Goal: Task Accomplishment & Management: Use online tool/utility

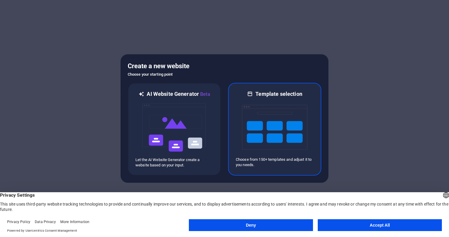
click at [259, 138] on img at bounding box center [274, 127] width 65 height 59
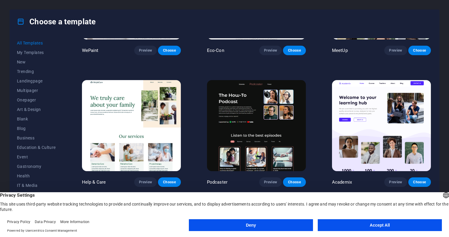
scroll to position [487, 0]
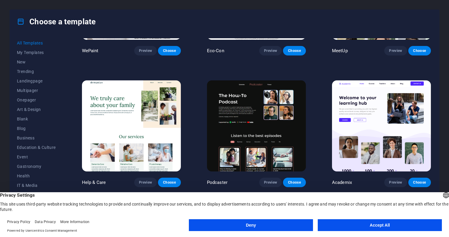
click at [362, 225] on button "Accept All" at bounding box center [380, 226] width 124 height 12
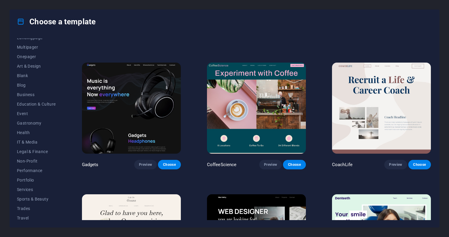
scroll to position [1556, 0]
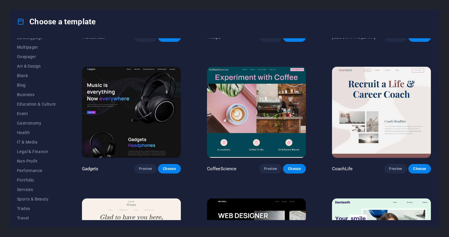
click at [138, 98] on img at bounding box center [131, 112] width 99 height 91
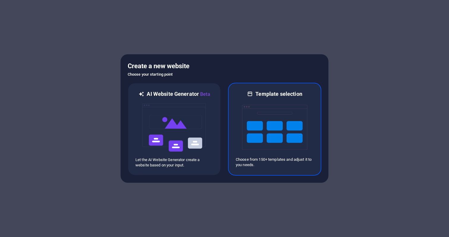
click at [278, 138] on img at bounding box center [274, 127] width 65 height 59
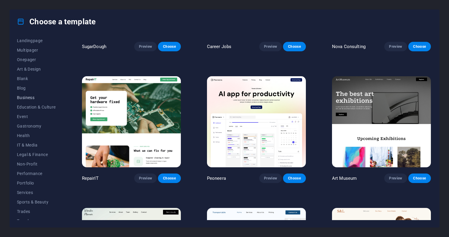
scroll to position [40, 0]
click at [29, 145] on span "IT & Media" at bounding box center [36, 146] width 39 height 5
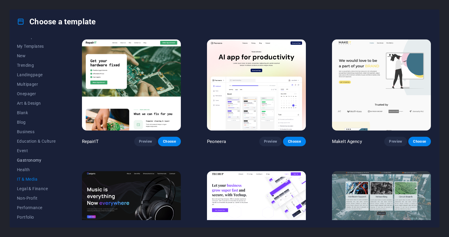
scroll to position [0, 0]
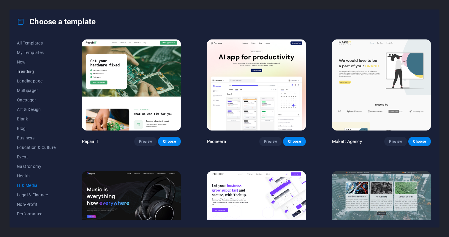
click at [29, 74] on span "Trending" at bounding box center [36, 71] width 39 height 5
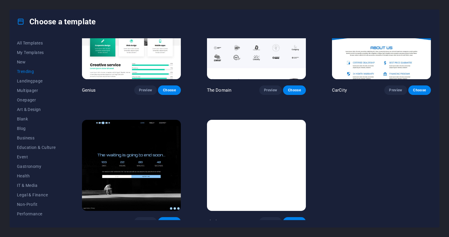
scroll to position [581, 0]
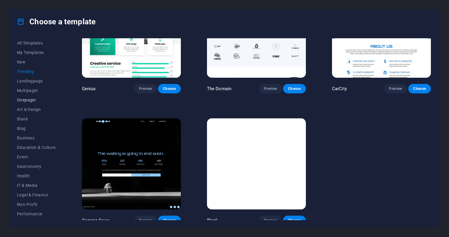
click at [33, 100] on span "Onepager" at bounding box center [36, 100] width 39 height 5
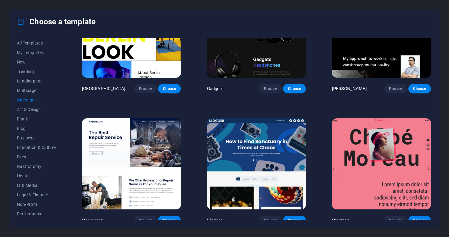
scroll to position [1367, 0]
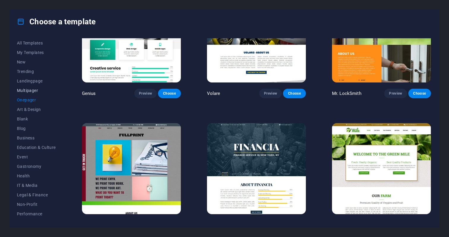
click at [30, 92] on span "Multipager" at bounding box center [36, 90] width 39 height 5
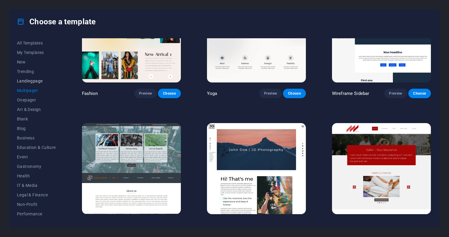
click at [31, 82] on span "Landingpage" at bounding box center [36, 81] width 39 height 5
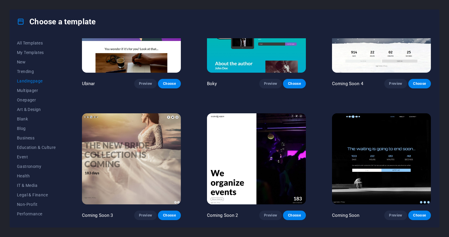
scroll to position [974, 0]
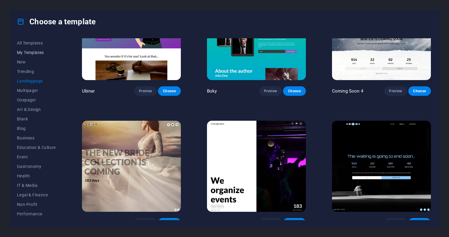
click at [35, 53] on span "My Templates" at bounding box center [36, 52] width 39 height 5
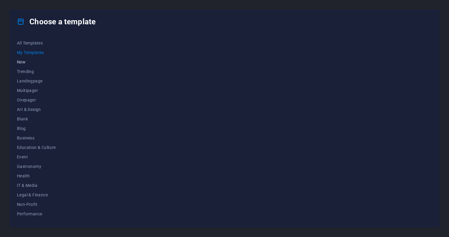
click at [25, 64] on span "New" at bounding box center [36, 62] width 39 height 5
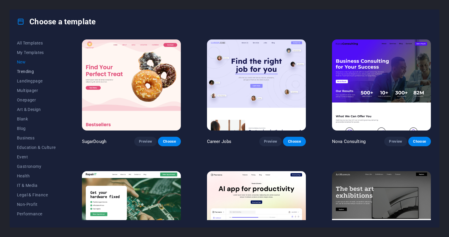
click at [23, 75] on button "Trending" at bounding box center [36, 72] width 39 height 10
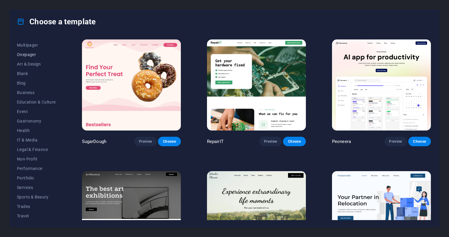
scroll to position [56, 0]
click at [25, 176] on span "Services" at bounding box center [36, 177] width 39 height 5
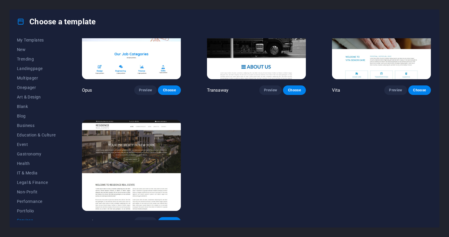
scroll to position [12, 0]
click at [24, 119] on span "Blog" at bounding box center [36, 116] width 39 height 5
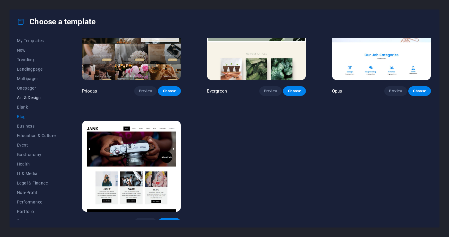
click at [28, 97] on span "Art & Design" at bounding box center [36, 97] width 39 height 5
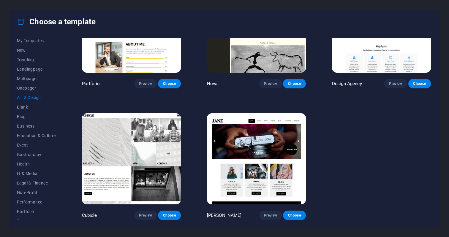
scroll to position [449, 0]
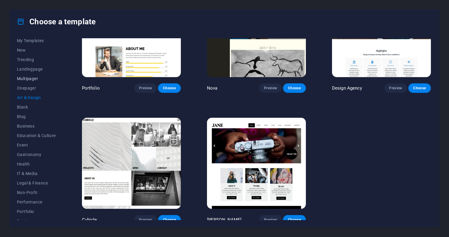
click at [29, 80] on span "Multipager" at bounding box center [36, 78] width 39 height 5
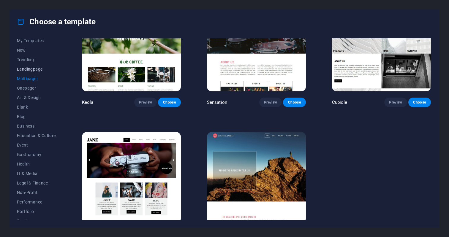
click at [29, 68] on span "Landingpage" at bounding box center [36, 69] width 39 height 5
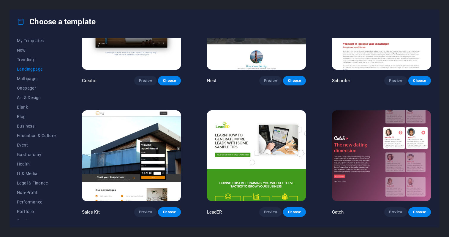
scroll to position [720, 0]
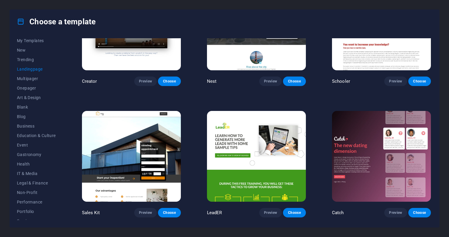
click at [133, 145] on img at bounding box center [131, 156] width 99 height 91
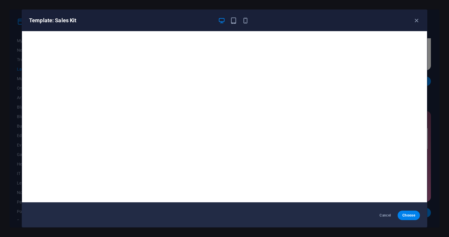
scroll to position [0, 0]
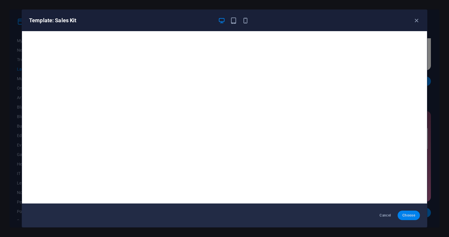
click at [405, 213] on button "Choose" at bounding box center [409, 216] width 22 height 10
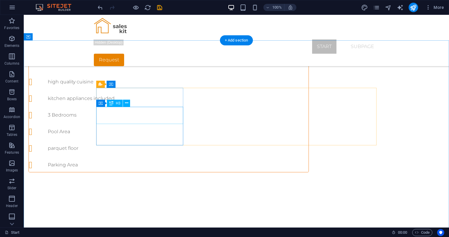
scroll to position [321, 0]
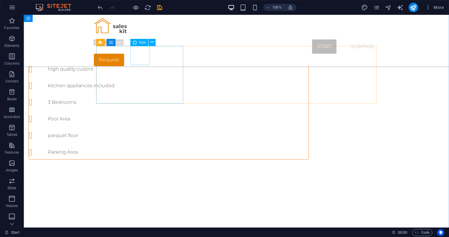
click at [141, 43] on span "Icon" at bounding box center [142, 43] width 7 height 4
click at [152, 43] on icon at bounding box center [152, 42] width 3 height 6
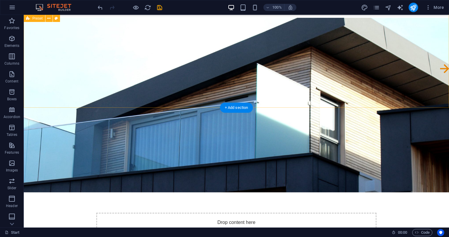
scroll to position [0, 0]
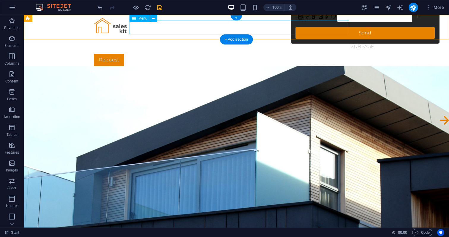
click at [337, 40] on nav "Start Subpage" at bounding box center [236, 47] width 285 height 14
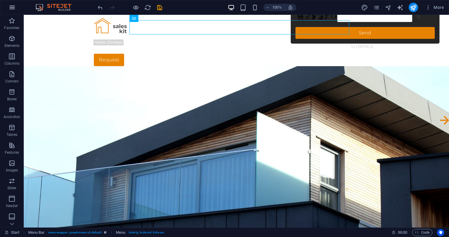
click at [12, 6] on icon "button" at bounding box center [12, 7] width 7 height 7
